Goal: Transaction & Acquisition: Purchase product/service

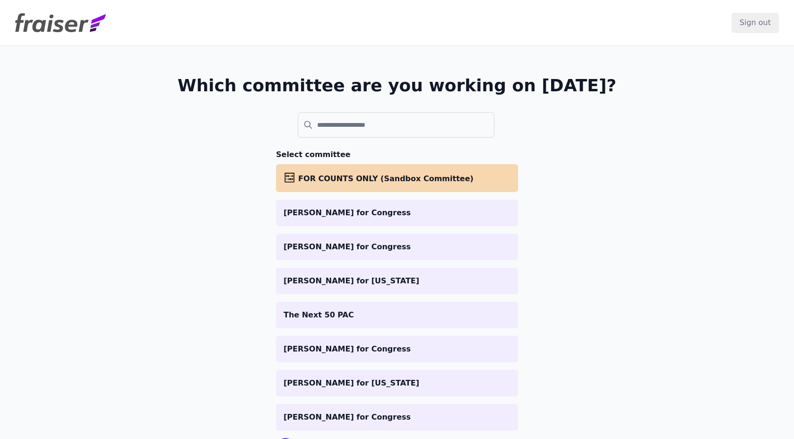
click at [310, 226] on ul "abacus FOR COUNTS ONLY (Sandbox Committee) Halpin for Congress Williamson for C…" at bounding box center [397, 297] width 242 height 266
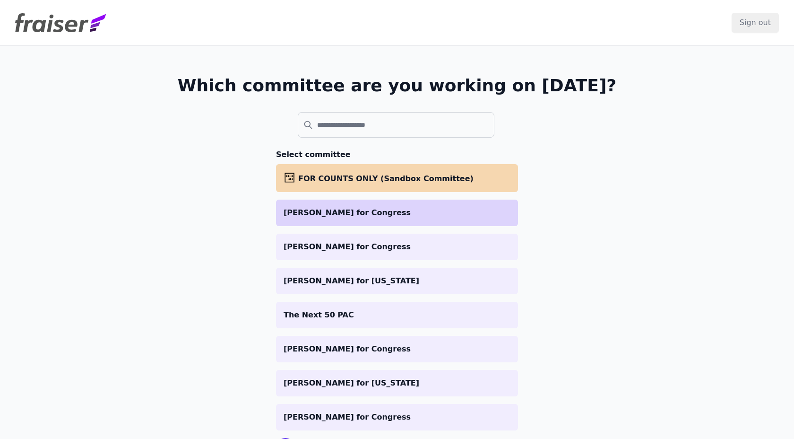
click at [303, 218] on li "[PERSON_NAME] for Congress" at bounding box center [397, 212] width 242 height 26
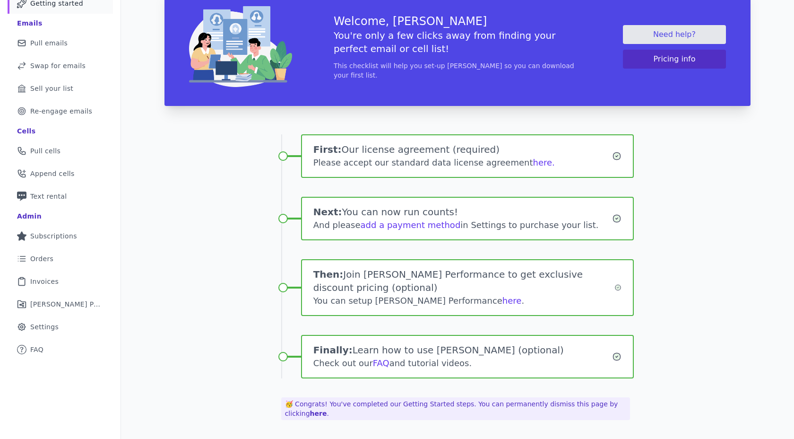
scroll to position [39, 0]
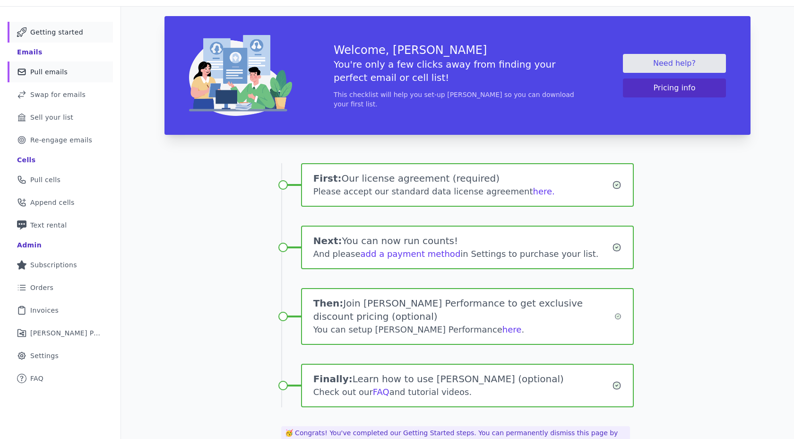
click at [28, 77] on link "Mail Icon Outline of a mail envelope Pull emails" at bounding box center [60, 71] width 105 height 21
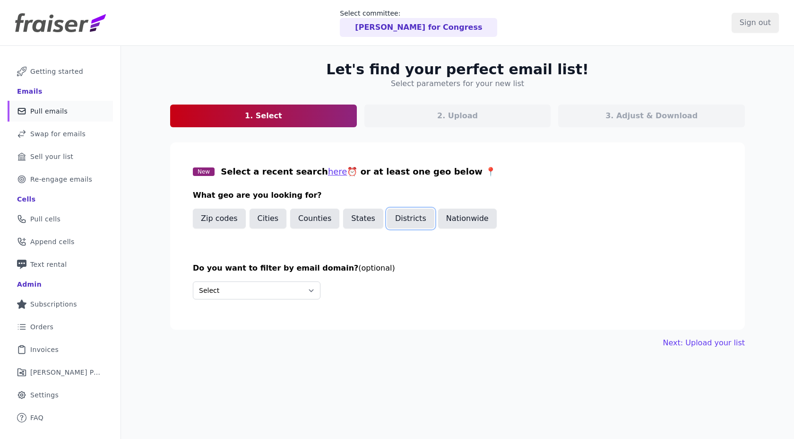
click at [394, 216] on button "Districts" at bounding box center [410, 218] width 47 height 20
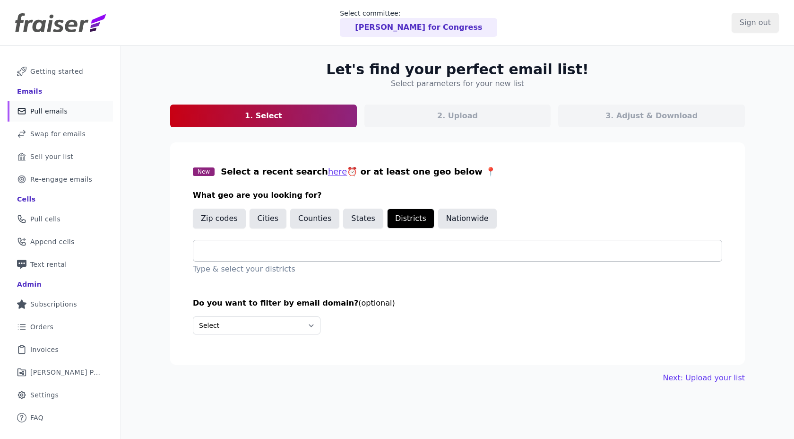
click at [315, 256] on input "text" at bounding box center [461, 250] width 521 height 11
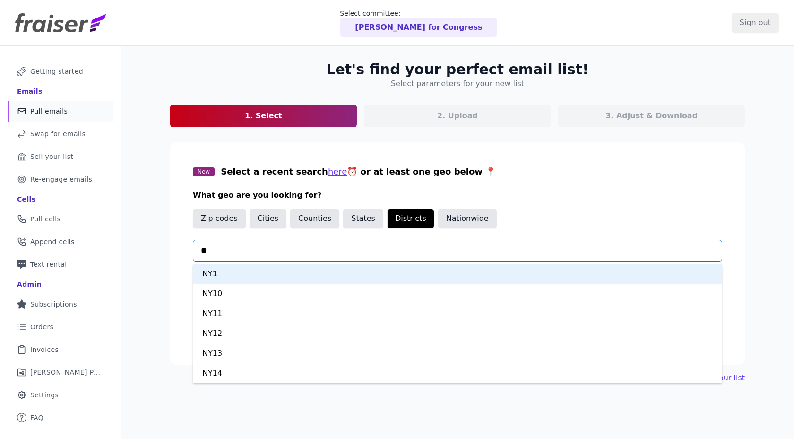
type input "***"
click at [260, 281] on div "NY2" at bounding box center [457, 274] width 529 height 20
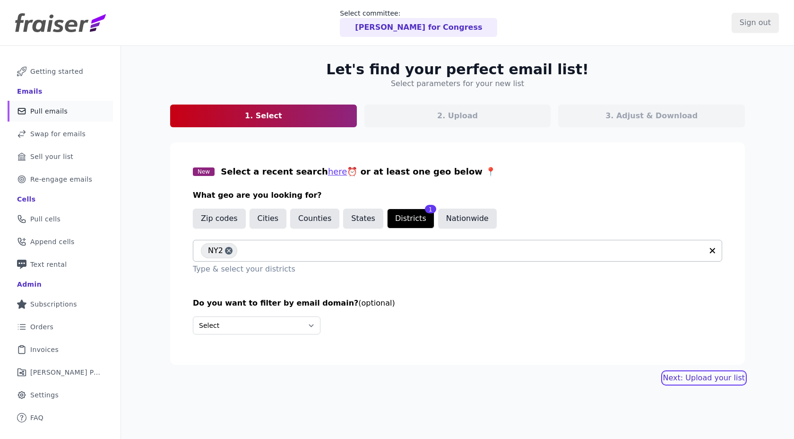
click at [706, 374] on link "Next: Upload your list" at bounding box center [704, 377] width 82 height 11
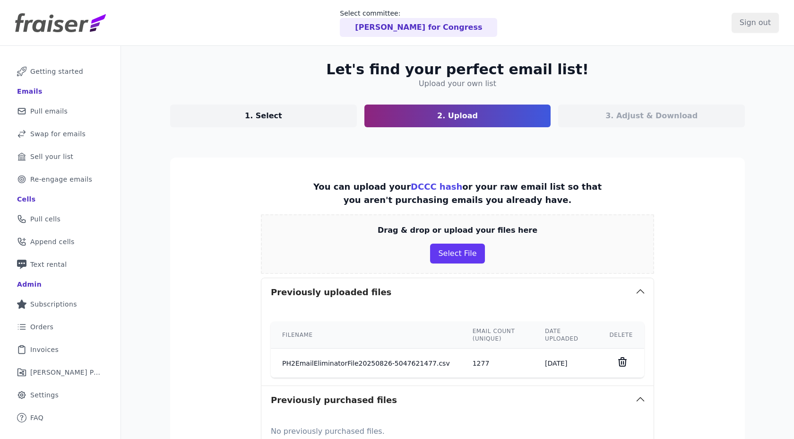
scroll to position [116, 0]
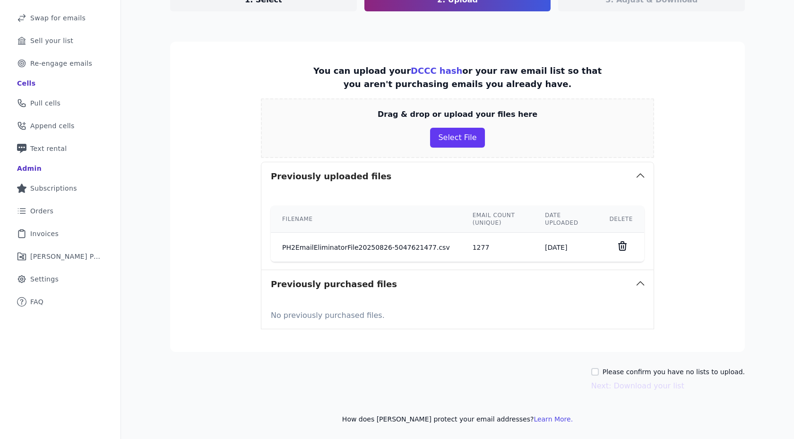
click at [604, 366] on div "Let's find your perfect email list! Upload your own list 1. Select 2. Upload 3.…" at bounding box center [457, 184] width 605 height 509
click at [599, 368] on input "Please confirm you have no lists to upload." at bounding box center [595, 372] width 8 height 8
checkbox input "true"
click at [665, 391] on button "Next: Download your list" at bounding box center [637, 385] width 93 height 11
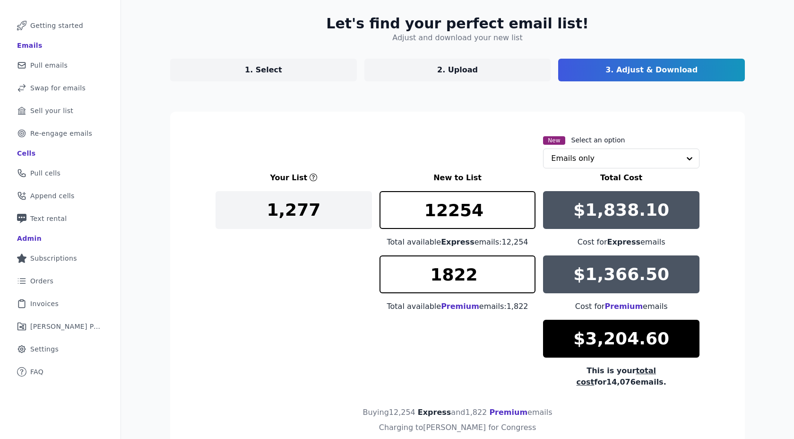
scroll to position [95, 0]
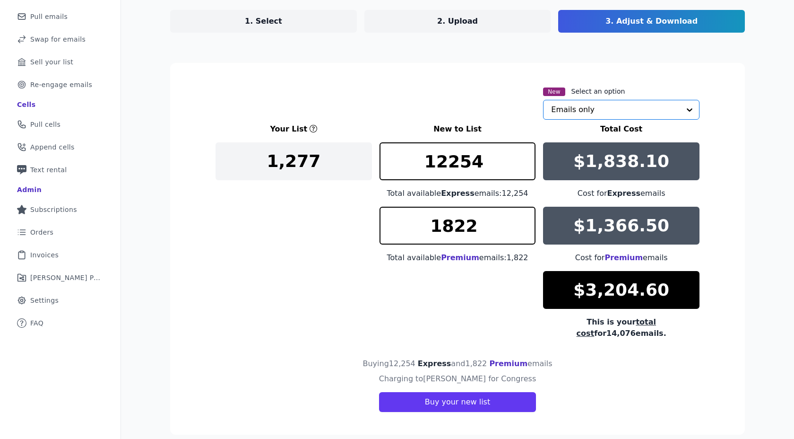
click at [616, 115] on input "text" at bounding box center [615, 109] width 129 height 19
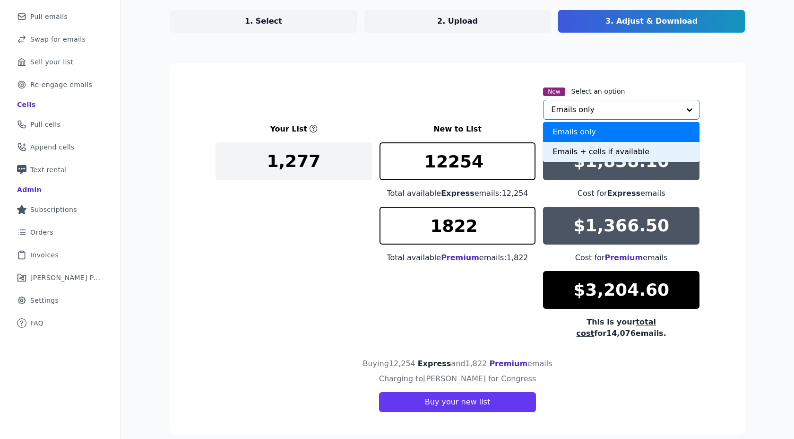
click at [591, 147] on div "Emails + cells if available" at bounding box center [621, 152] width 156 height 20
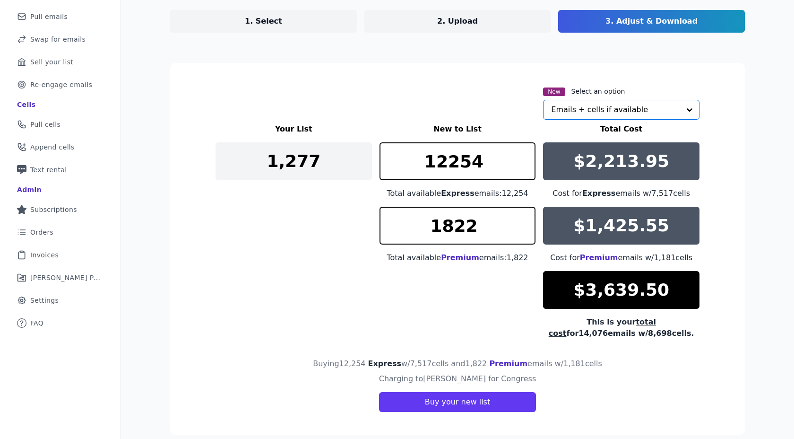
click at [408, 111] on div "New Select an option Option Emails + cells if available, selected. Select is fo…" at bounding box center [458, 103] width 484 height 34
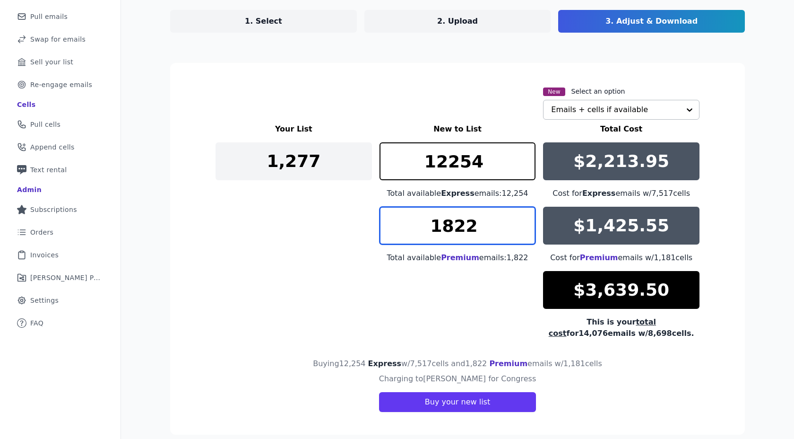
click at [526, 216] on input "1822" at bounding box center [458, 226] width 156 height 38
click at [477, 305] on div "Your List New to List Total Cost 1,277 12254 Total available Express emails: 12…" at bounding box center [458, 231] width 484 height 216
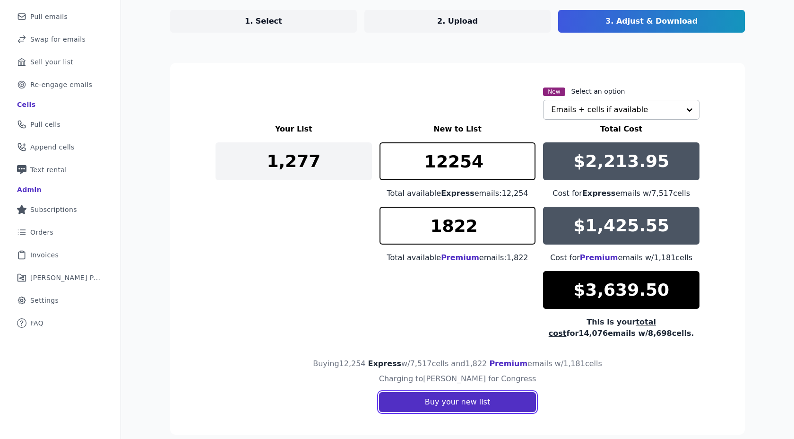
click at [454, 399] on button "Buy your new list" at bounding box center [457, 402] width 157 height 20
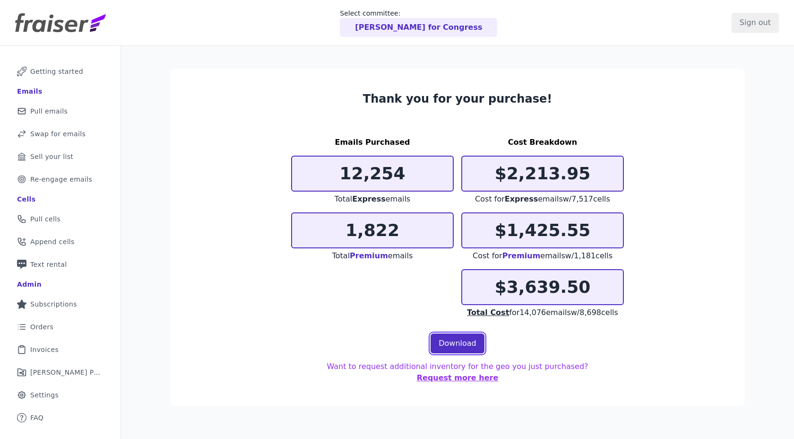
click at [442, 338] on link "Download" at bounding box center [458, 343] width 54 height 20
